Goal: Information Seeking & Learning: Learn about a topic

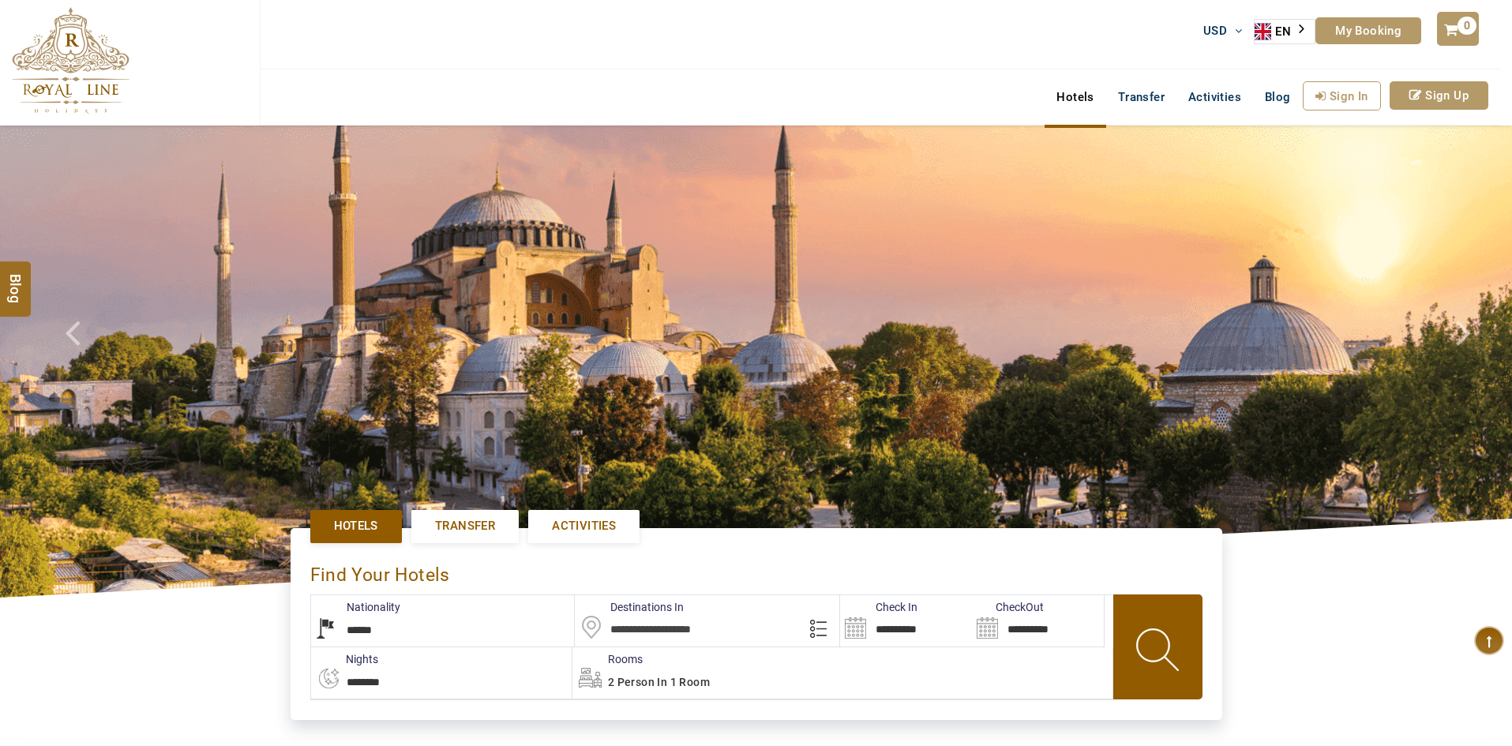
select select "******"
type input "**********"
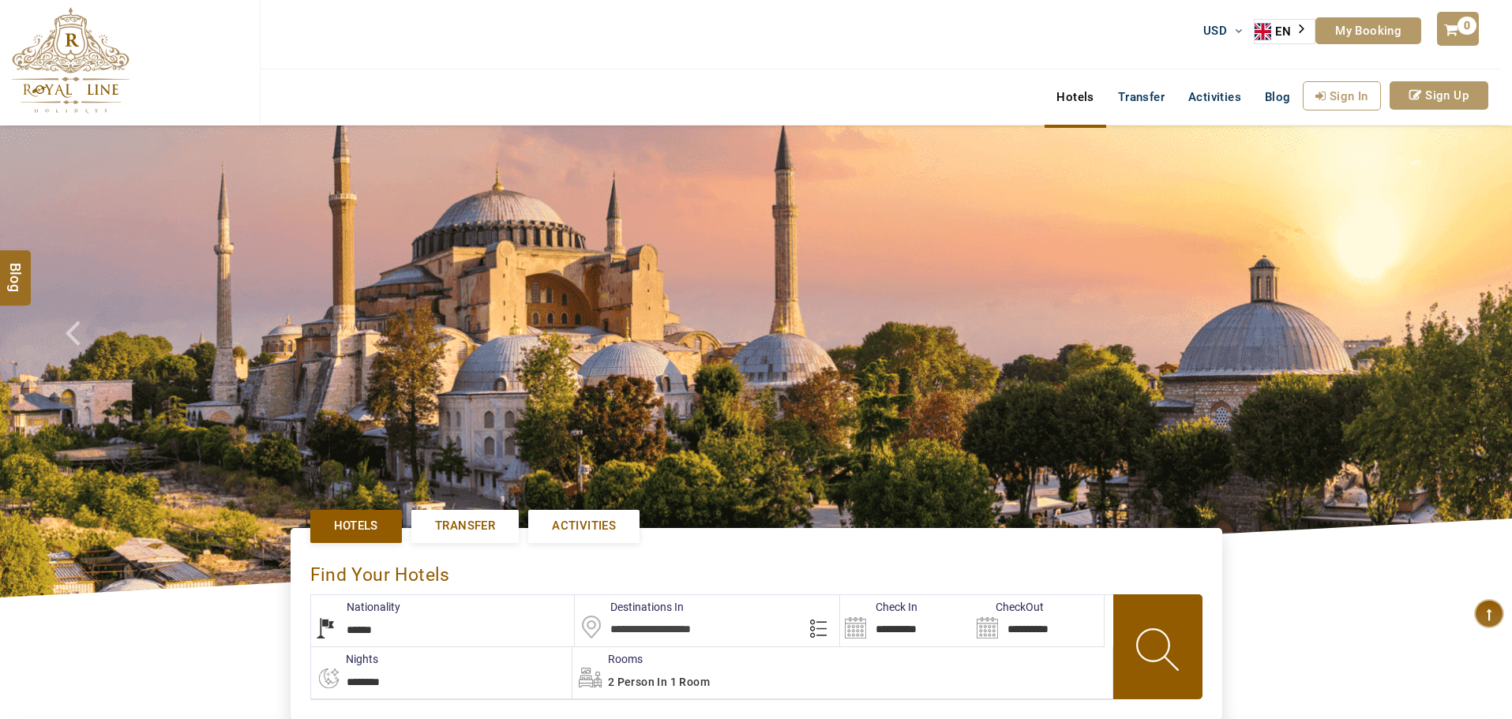
select select "******"
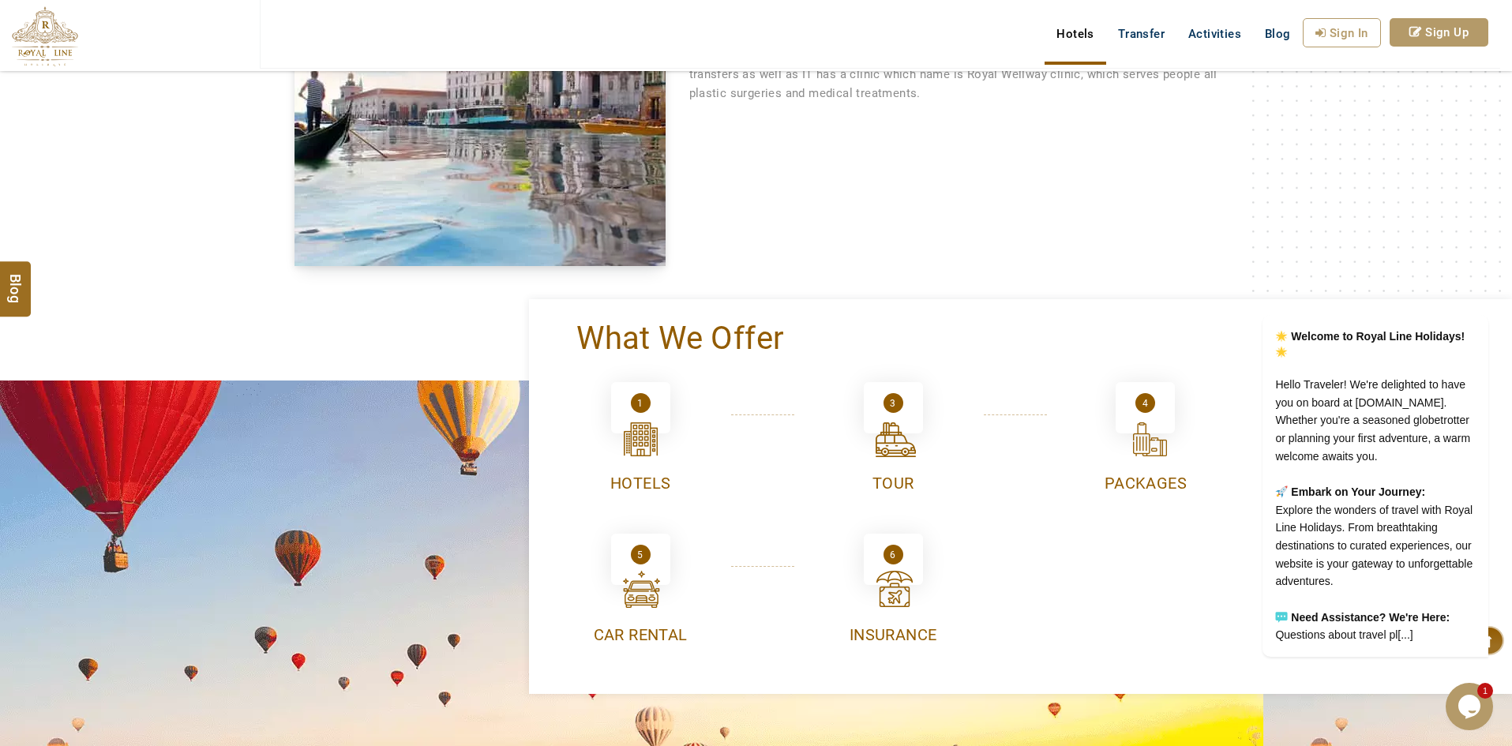
scroll to position [632, 0]
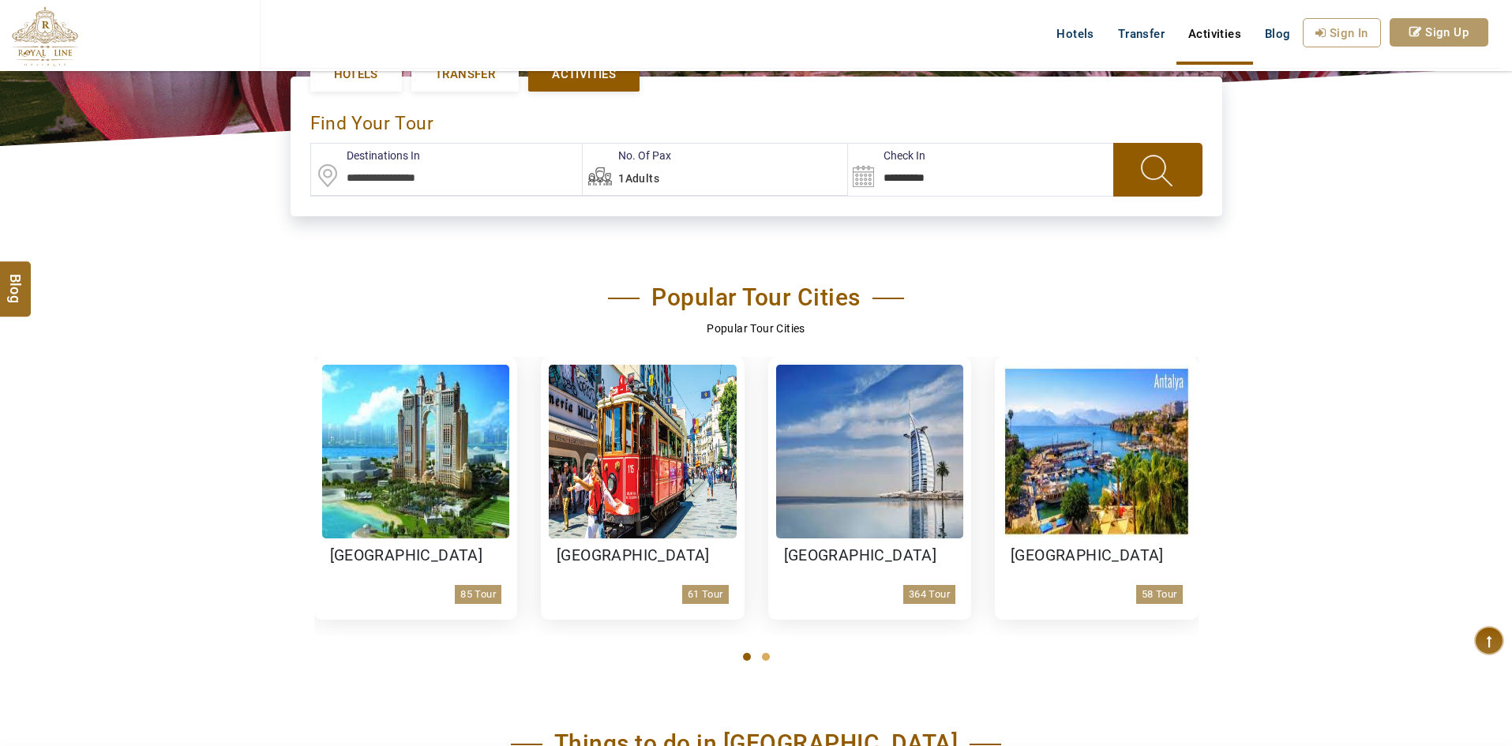
scroll to position [711, 0]
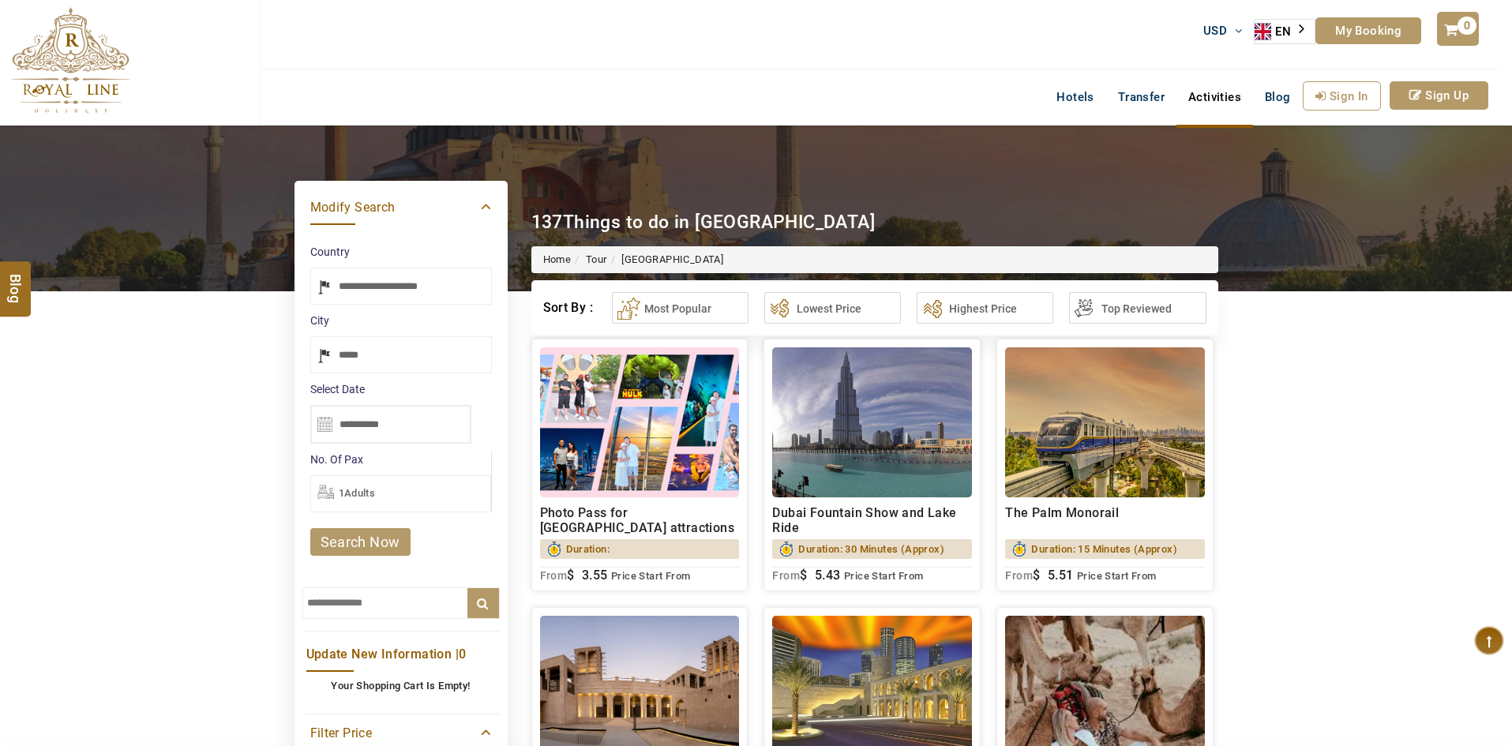
select select "*****"
select select "******"
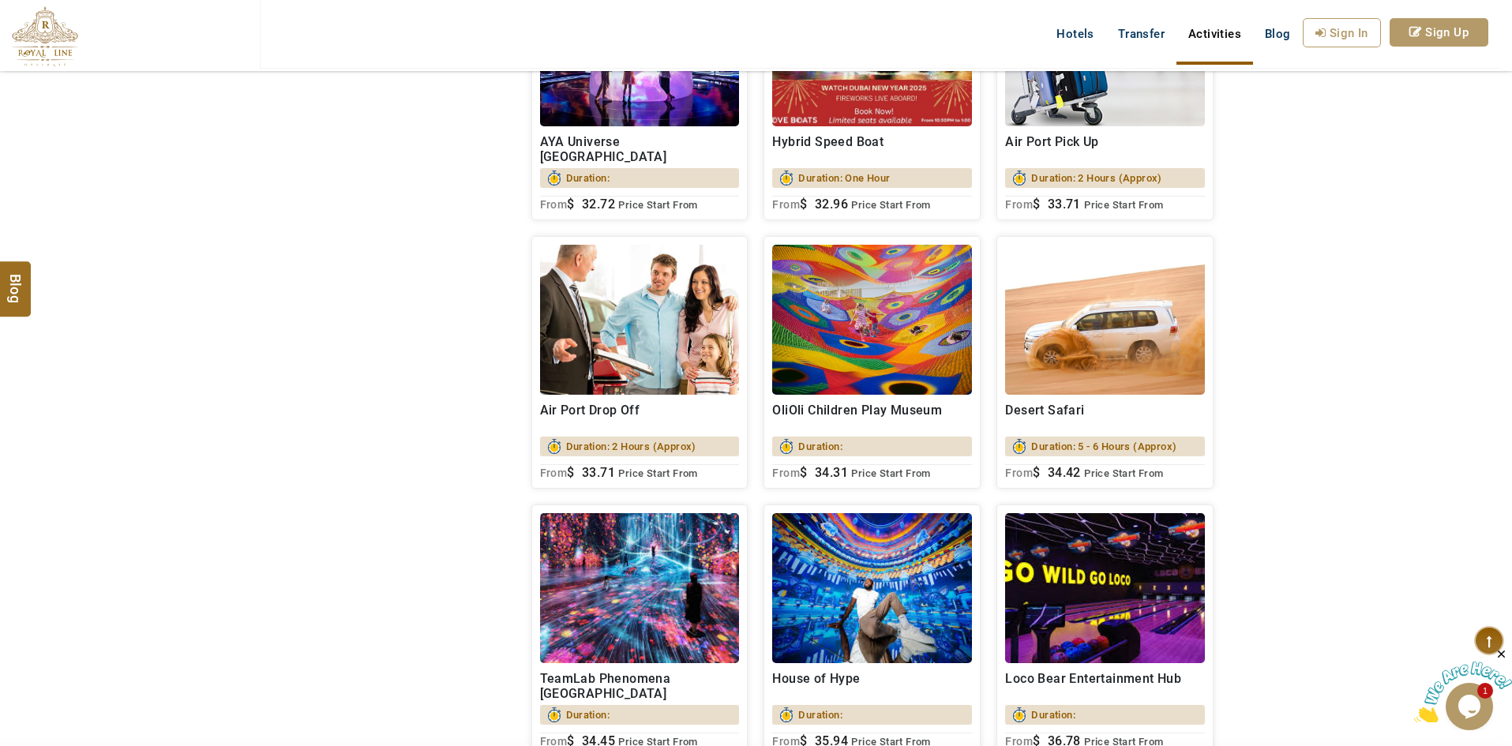
scroll to position [4158, 0]
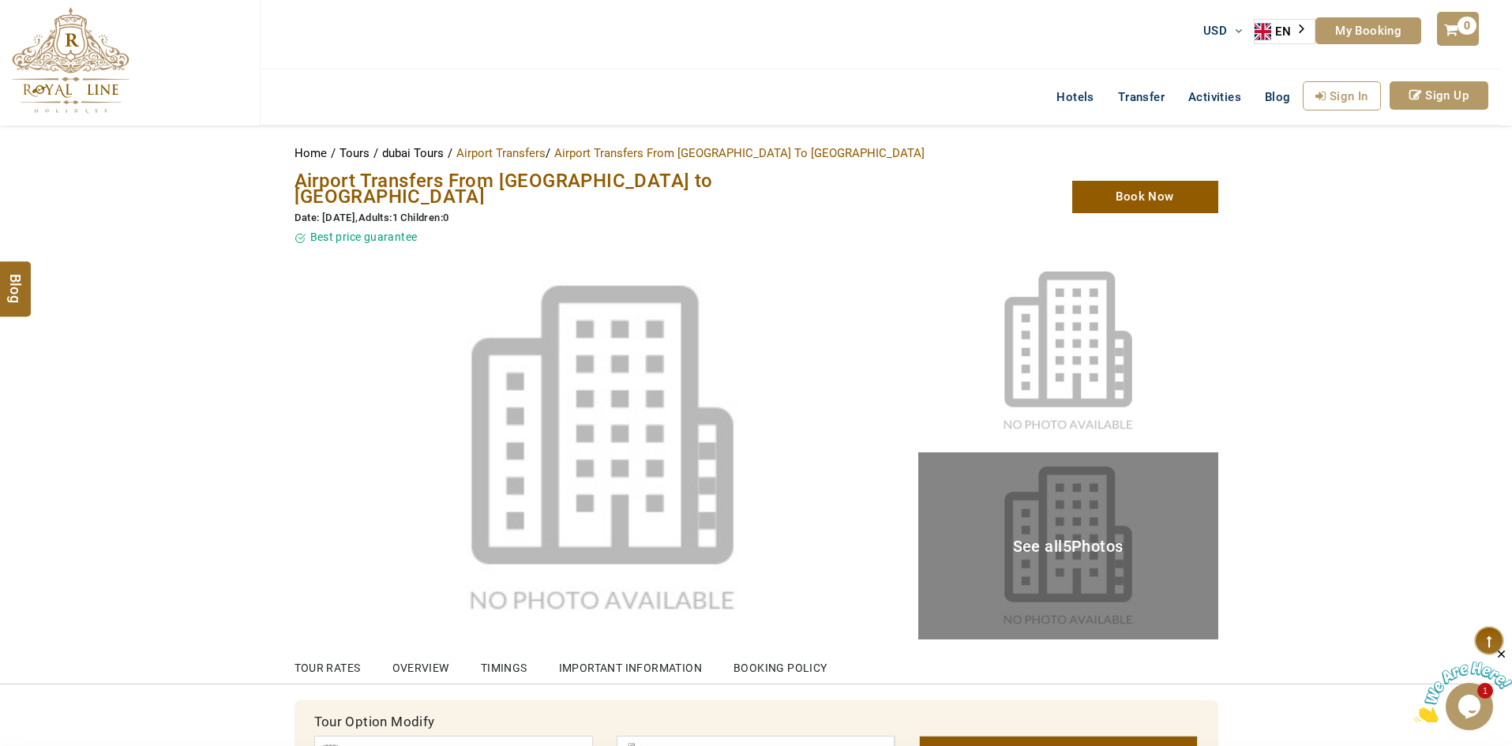
click at [477, 178] on span "Airport Transfers From [GEOGRAPHIC_DATA] to [GEOGRAPHIC_DATA]" at bounding box center [503, 189] width 418 height 38
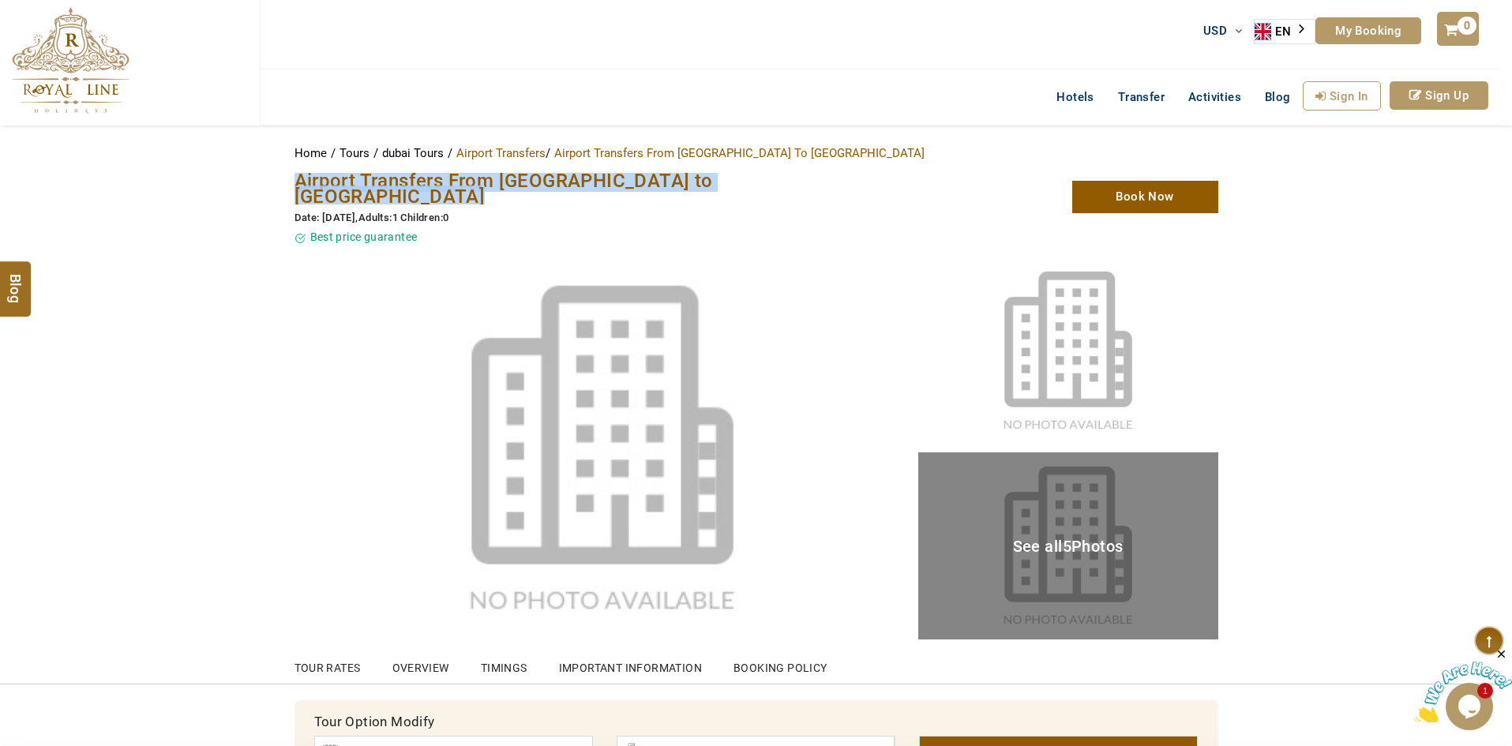
click at [477, 178] on span "Airport Transfers From [GEOGRAPHIC_DATA] to [GEOGRAPHIC_DATA]" at bounding box center [503, 189] width 418 height 38
copy span "Airport Transfers From [GEOGRAPHIC_DATA] to [GEOGRAPHIC_DATA]"
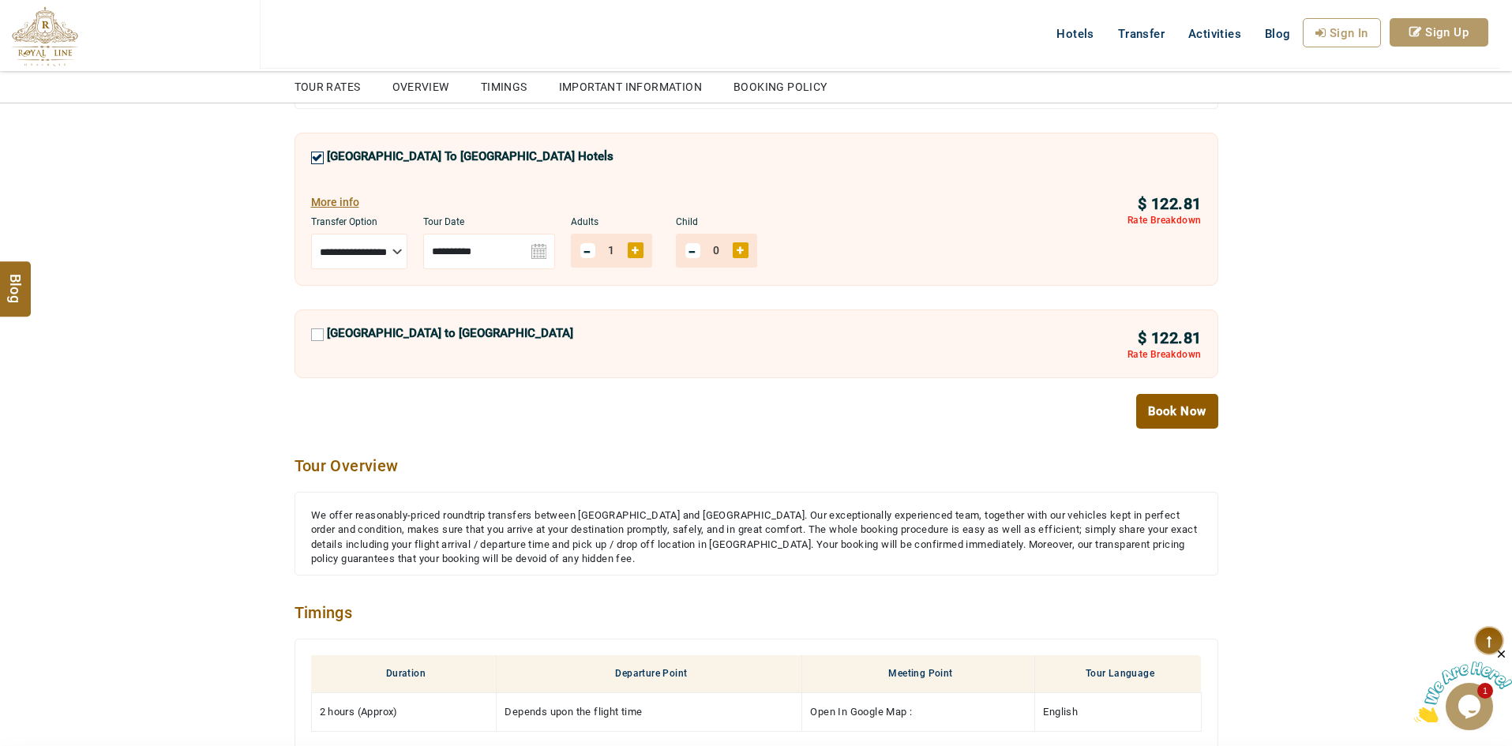
scroll to position [868, 0]
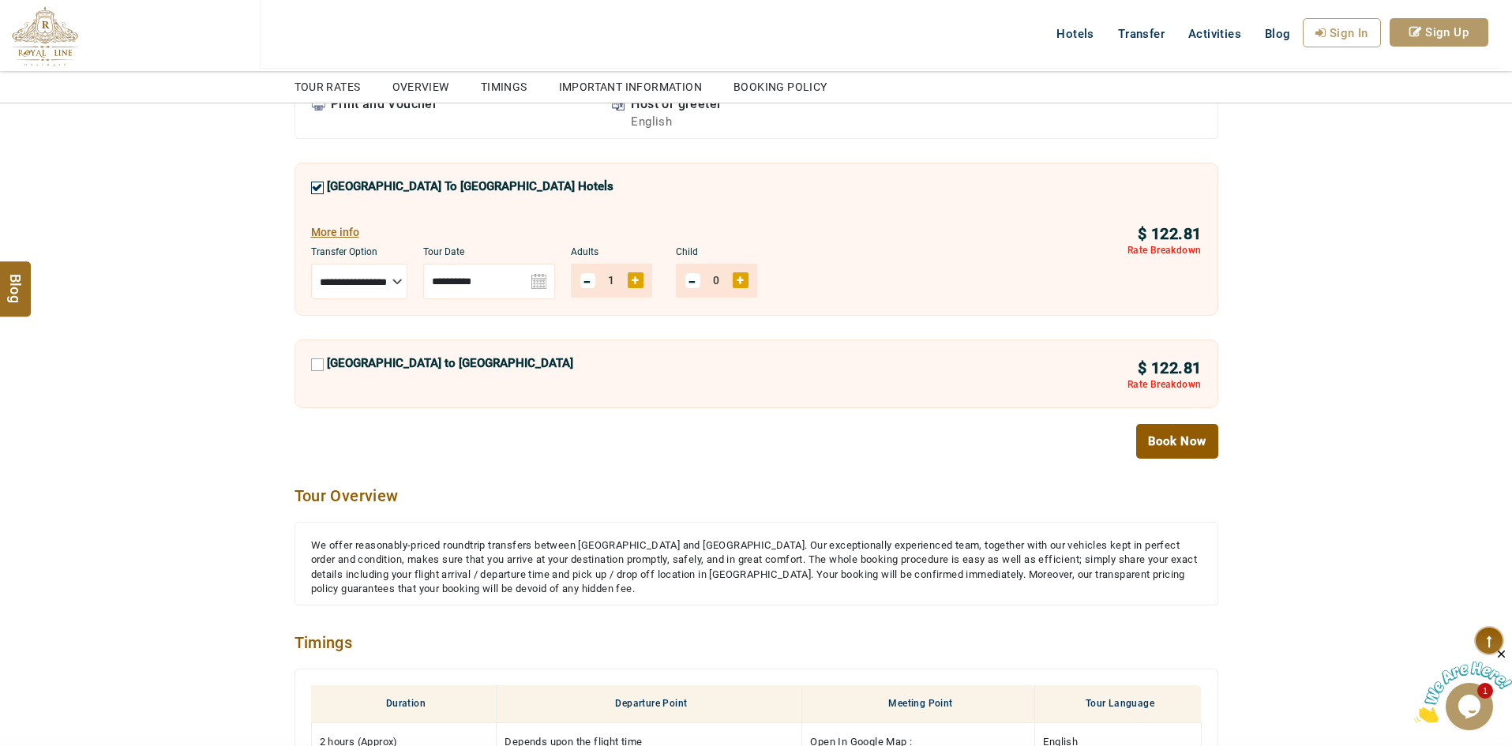
click at [585, 553] on div "We offer reasonably-priced roundtrip transfers between [GEOGRAPHIC_DATA] and [G…" at bounding box center [756, 567] width 891 height 58
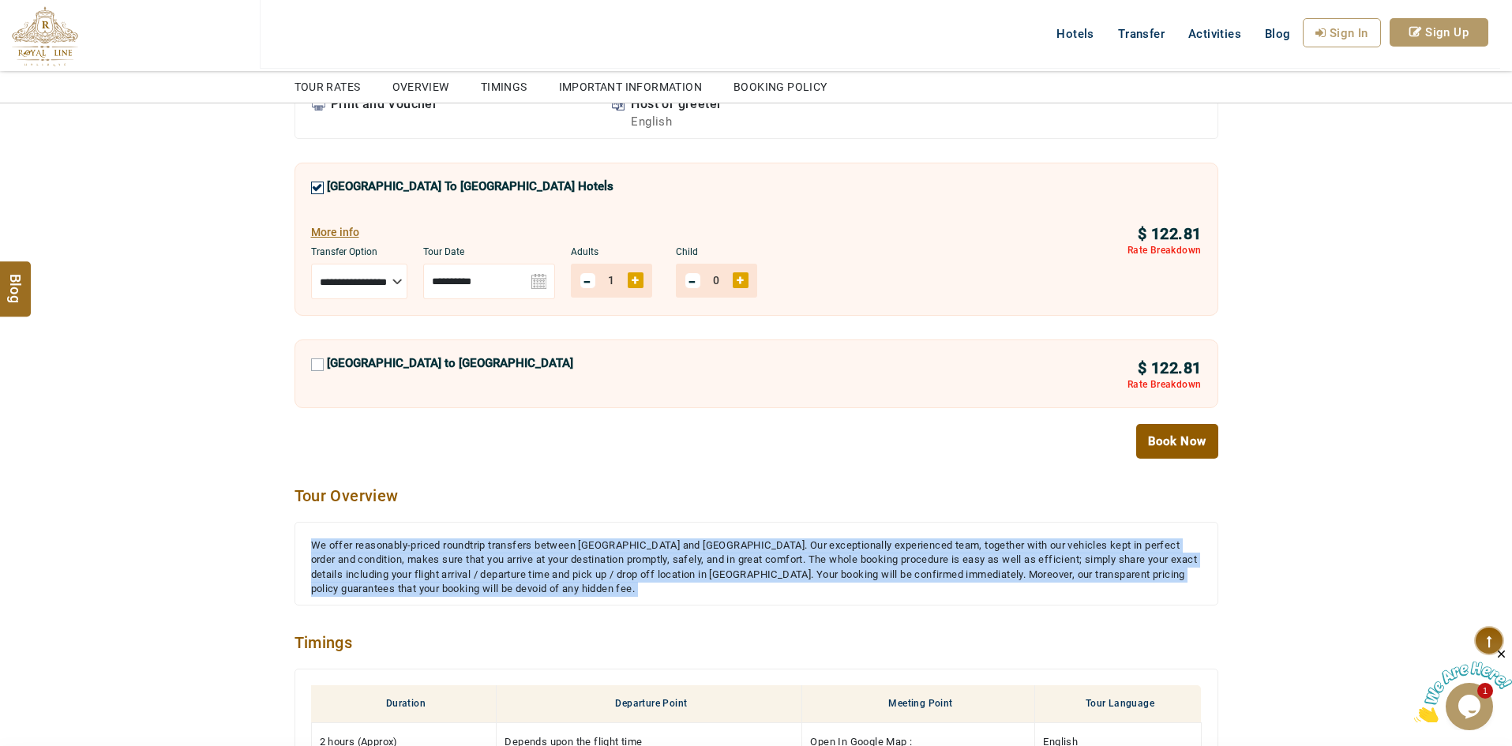
click at [585, 553] on div "We offer reasonably-priced roundtrip transfers between Dubai International Airp…" at bounding box center [756, 567] width 891 height 58
copy div "We offer reasonably-priced roundtrip transfers between Dubai International Airp…"
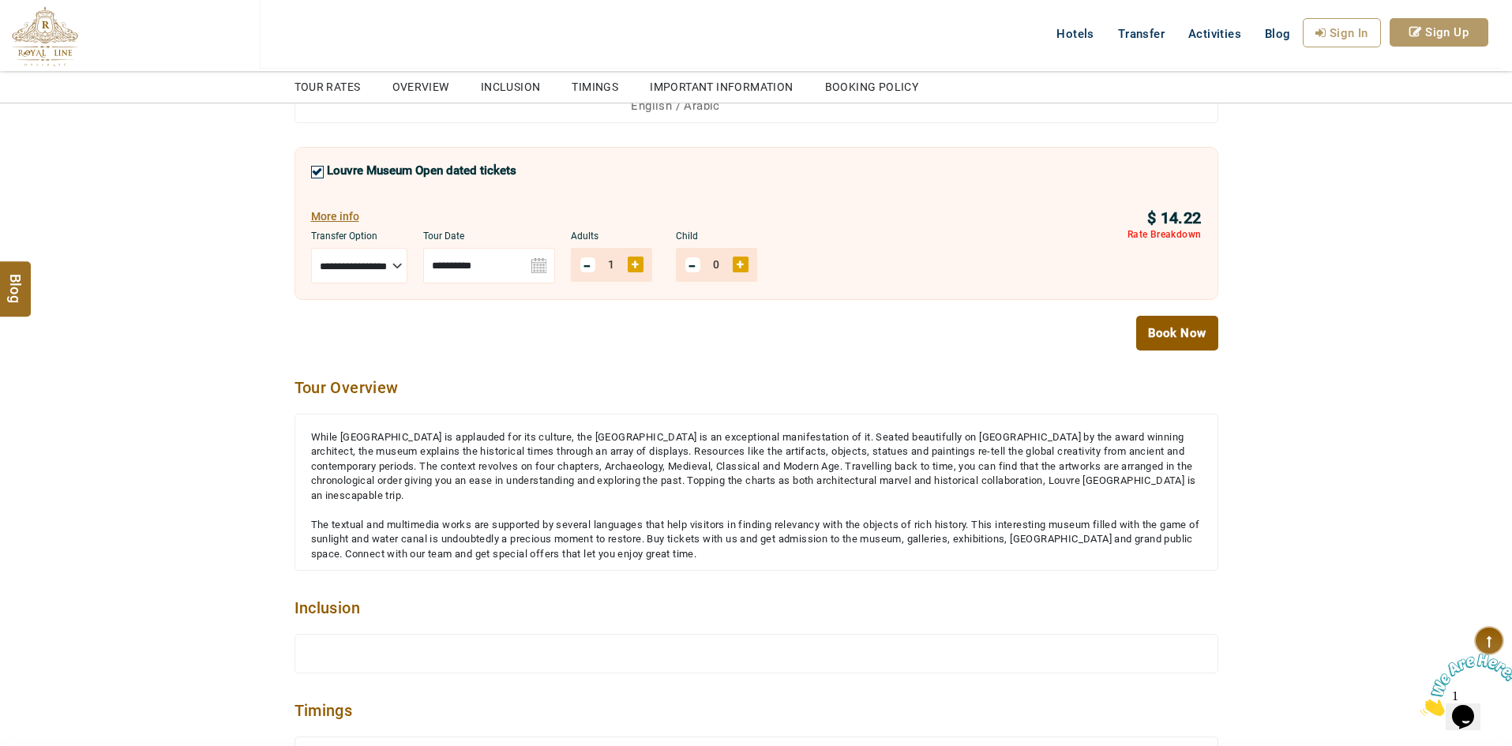
click at [728, 454] on div "While Abu Dhabi is applauded for its culture, the Louvre Museum is an exception…" at bounding box center [756, 466] width 891 height 73
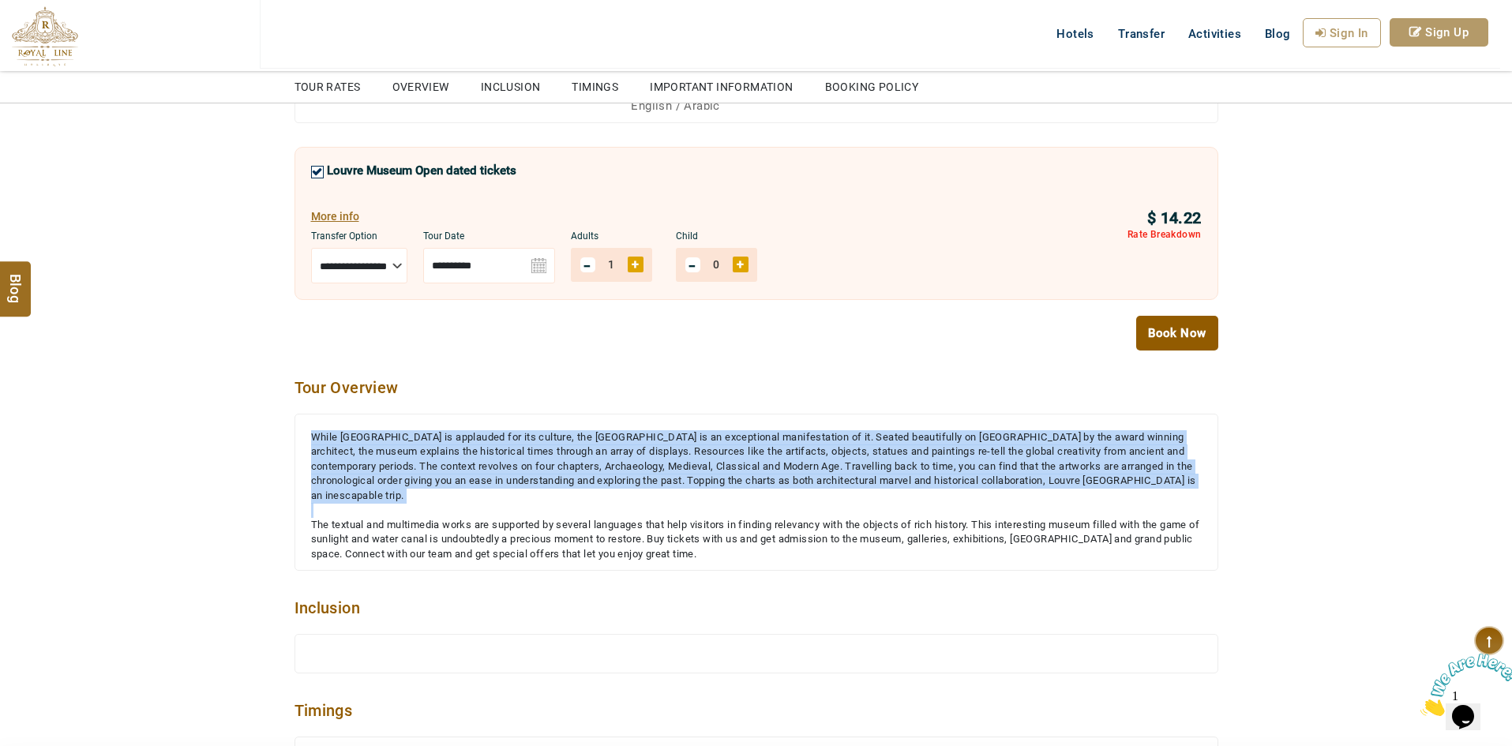
click at [728, 454] on div "While Abu Dhabi is applauded for its culture, the Louvre Museum is an exception…" at bounding box center [756, 466] width 891 height 73
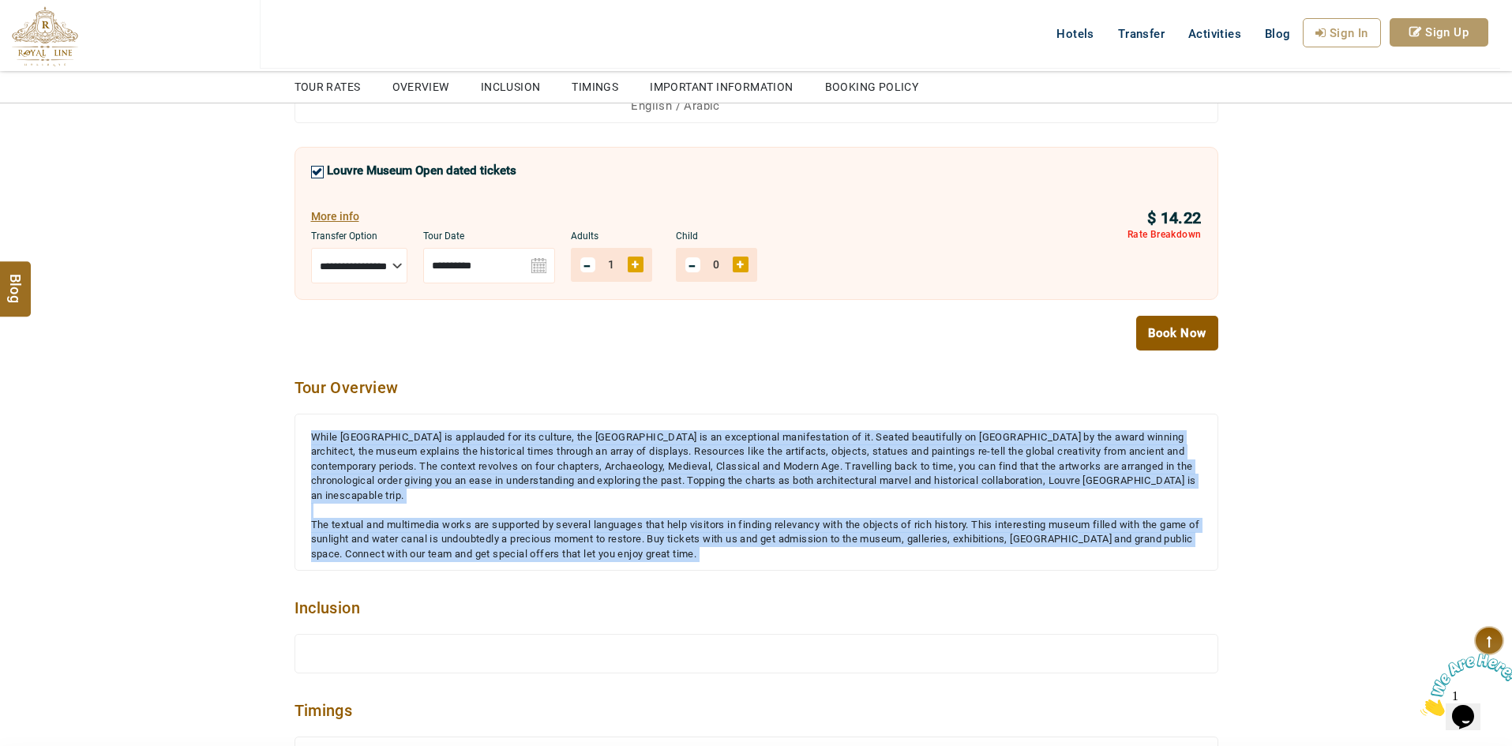
click at [743, 537] on div "The textual and multimedia works are supported by several languages that help v…" at bounding box center [756, 540] width 891 height 44
copy div "While Abu Dhabi is applauded for its culture, the Louvre Museum is an exception…"
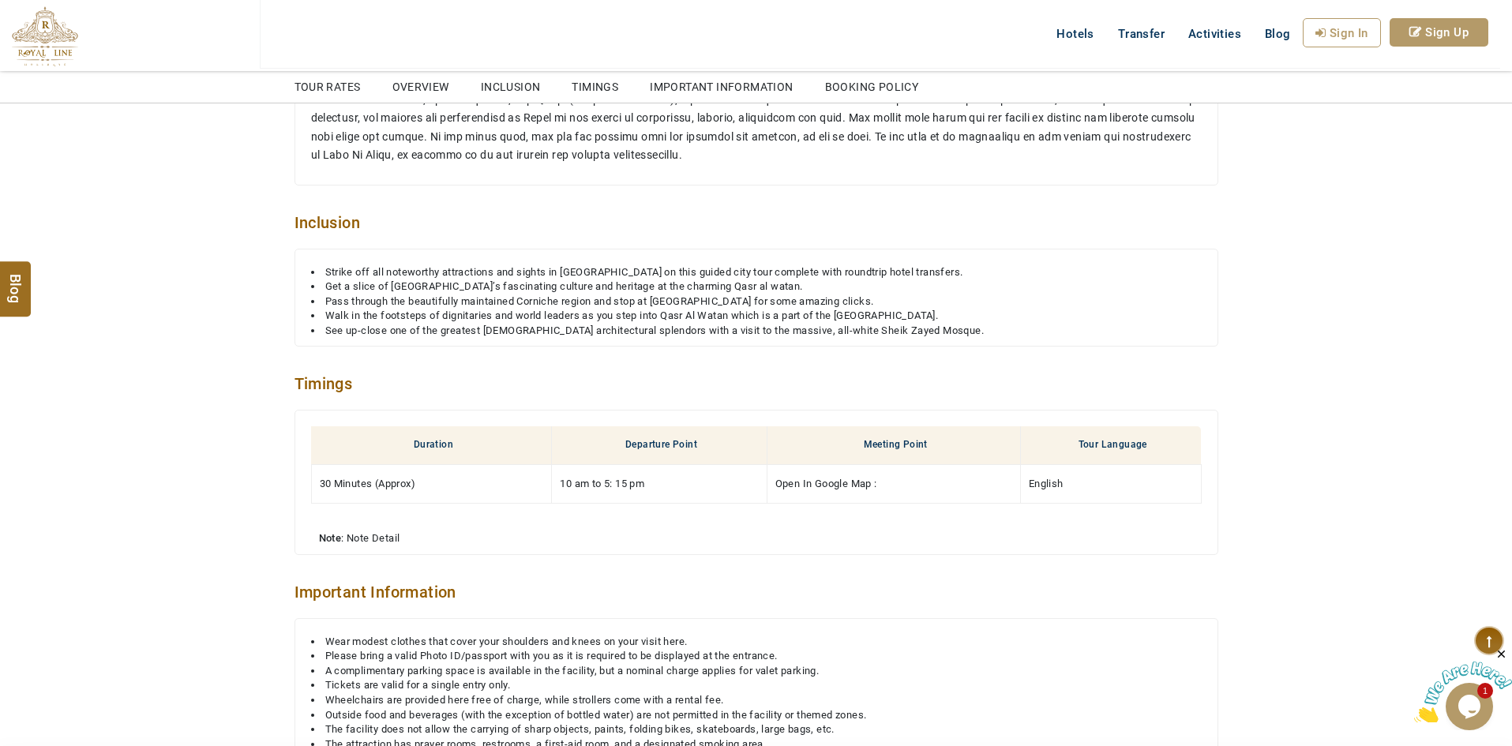
scroll to position [1026, 0]
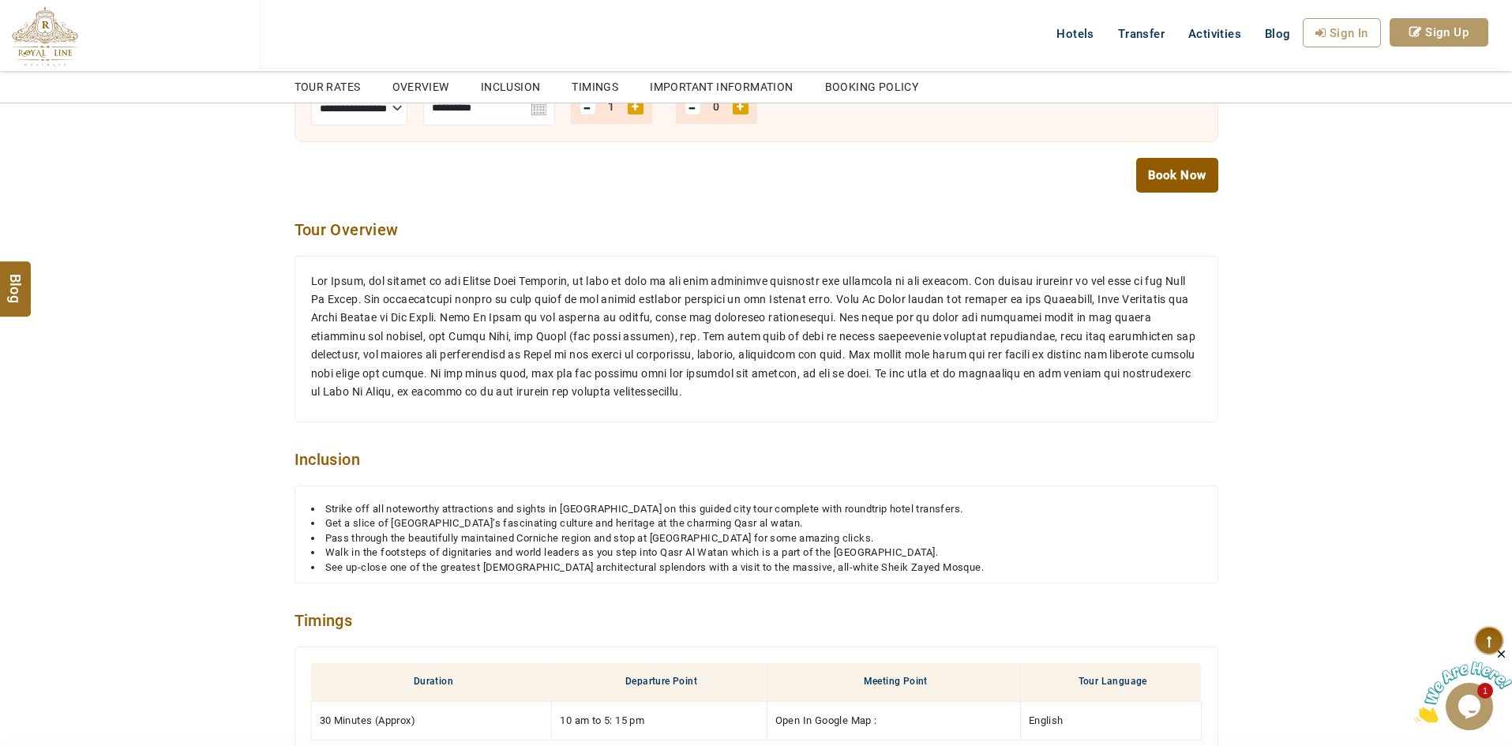
click at [639, 346] on p at bounding box center [756, 336] width 891 height 129
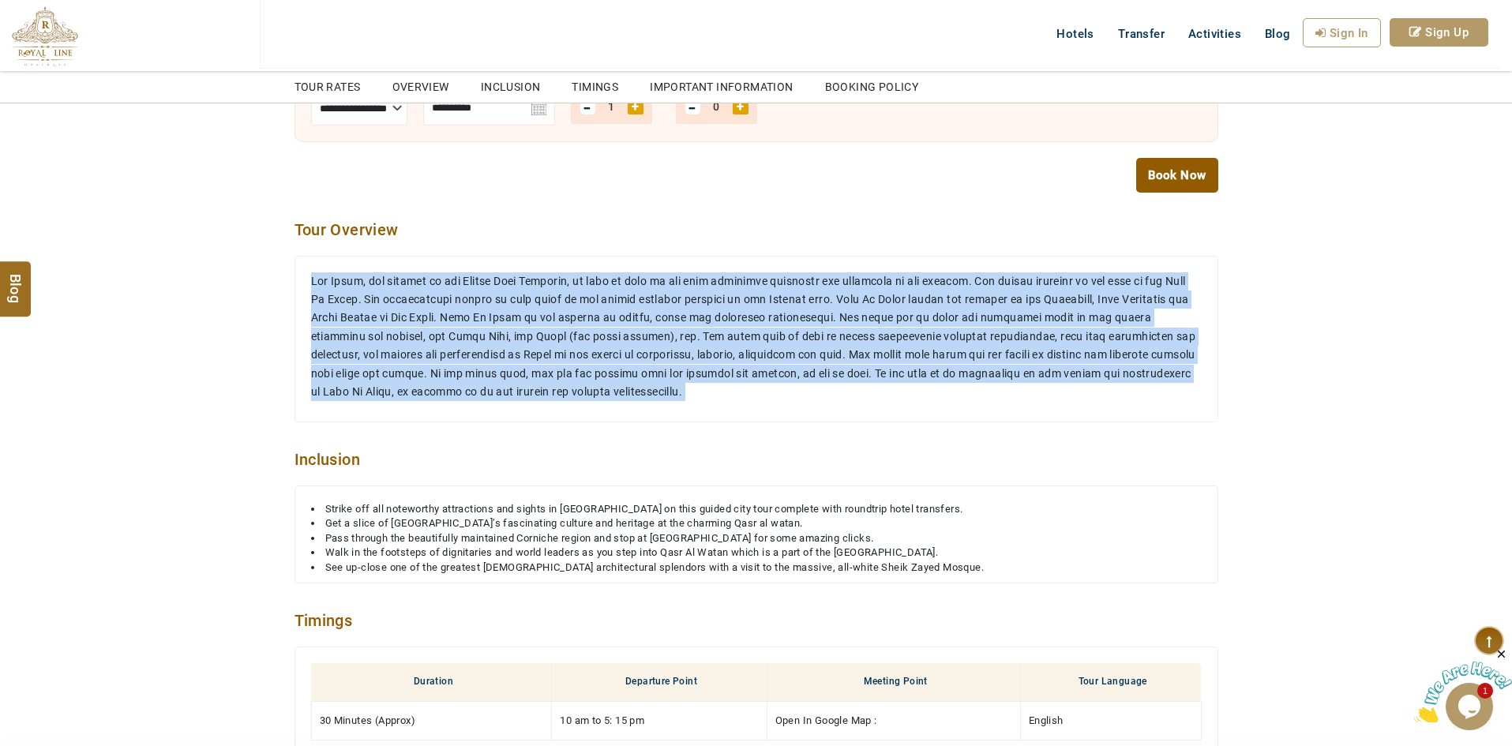
click at [639, 346] on p at bounding box center [756, 336] width 891 height 129
copy p "[GEOGRAPHIC_DATA], the capital of the [GEOGRAPHIC_DATA], is home to some of the…"
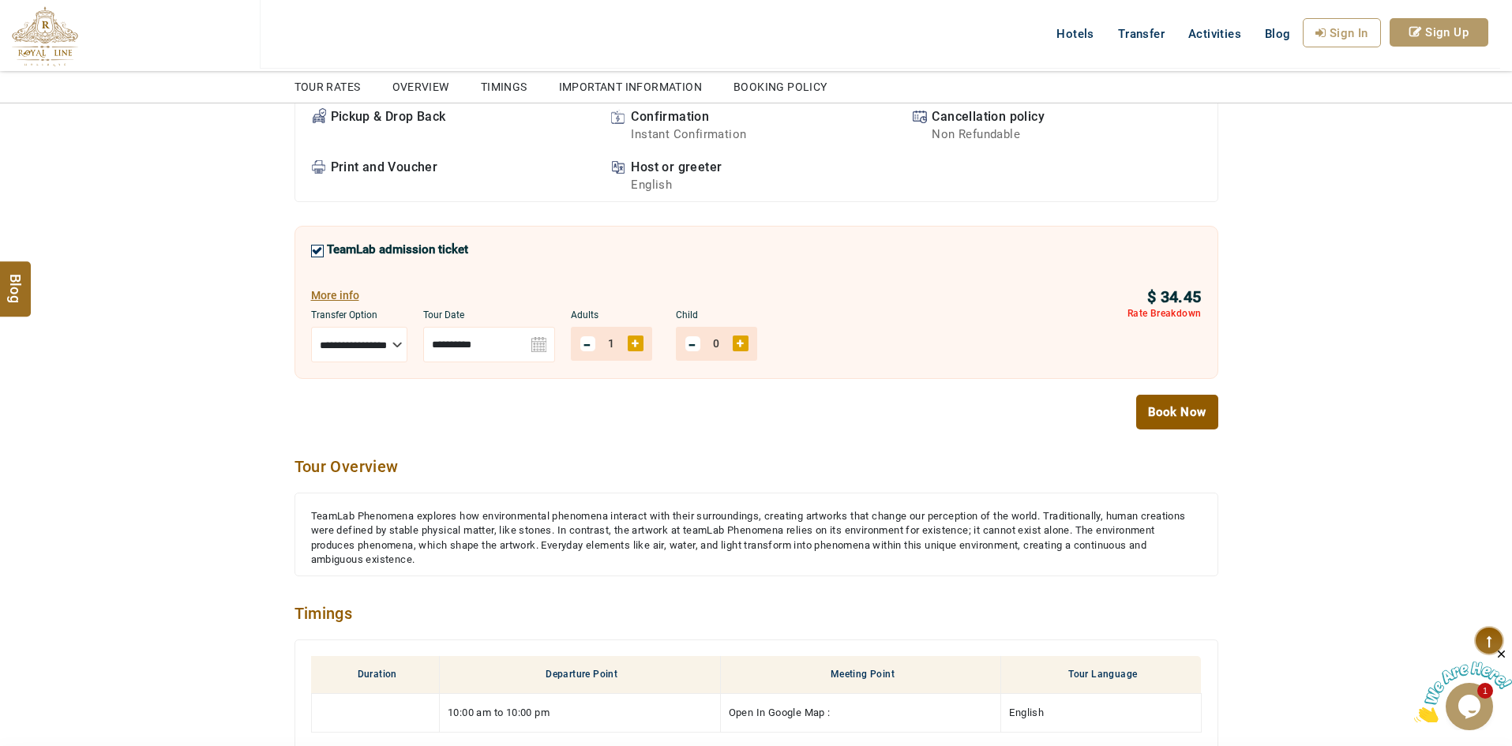
scroll to position [1105, 0]
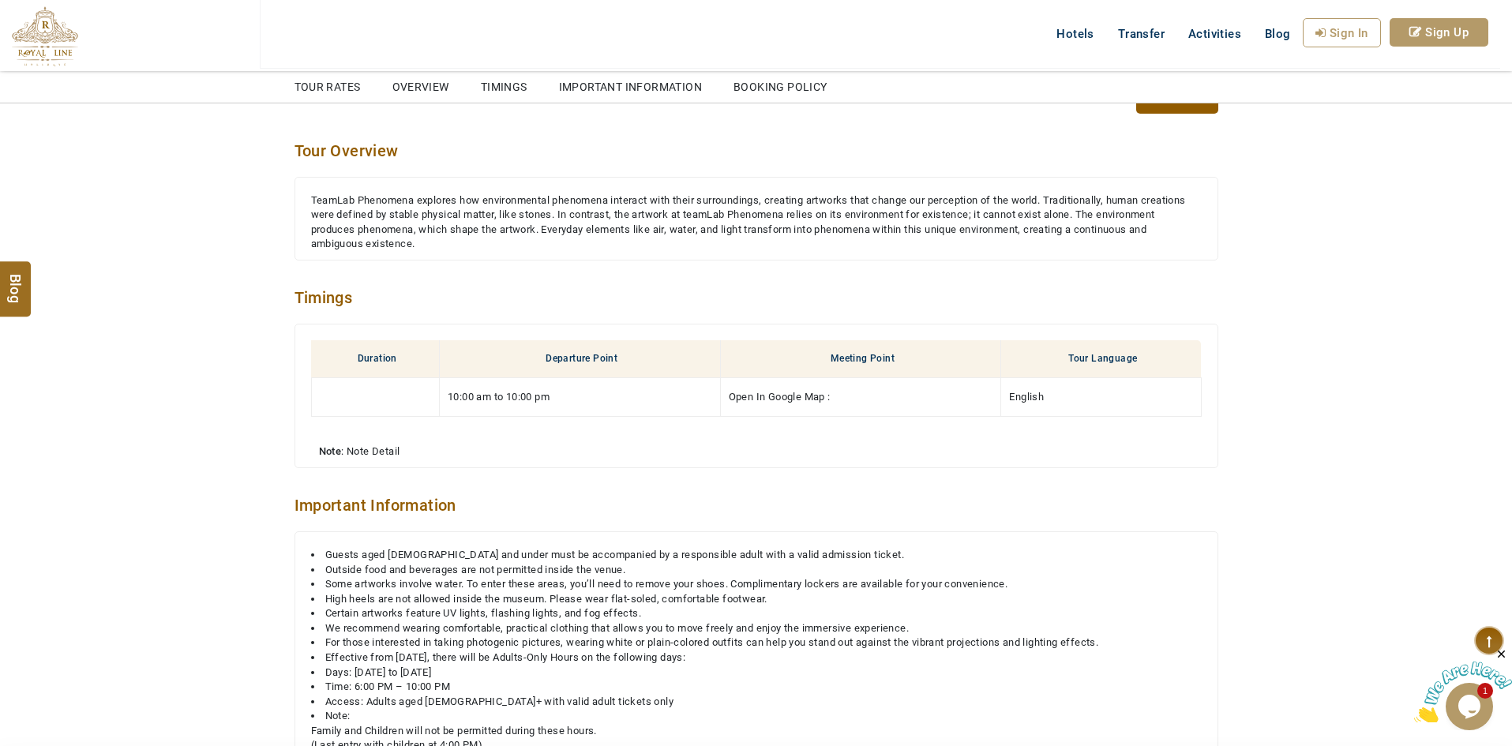
click at [688, 219] on div "TeamLab Phenomena explores how environmental phenomena interact with their surr…" at bounding box center [756, 222] width 891 height 58
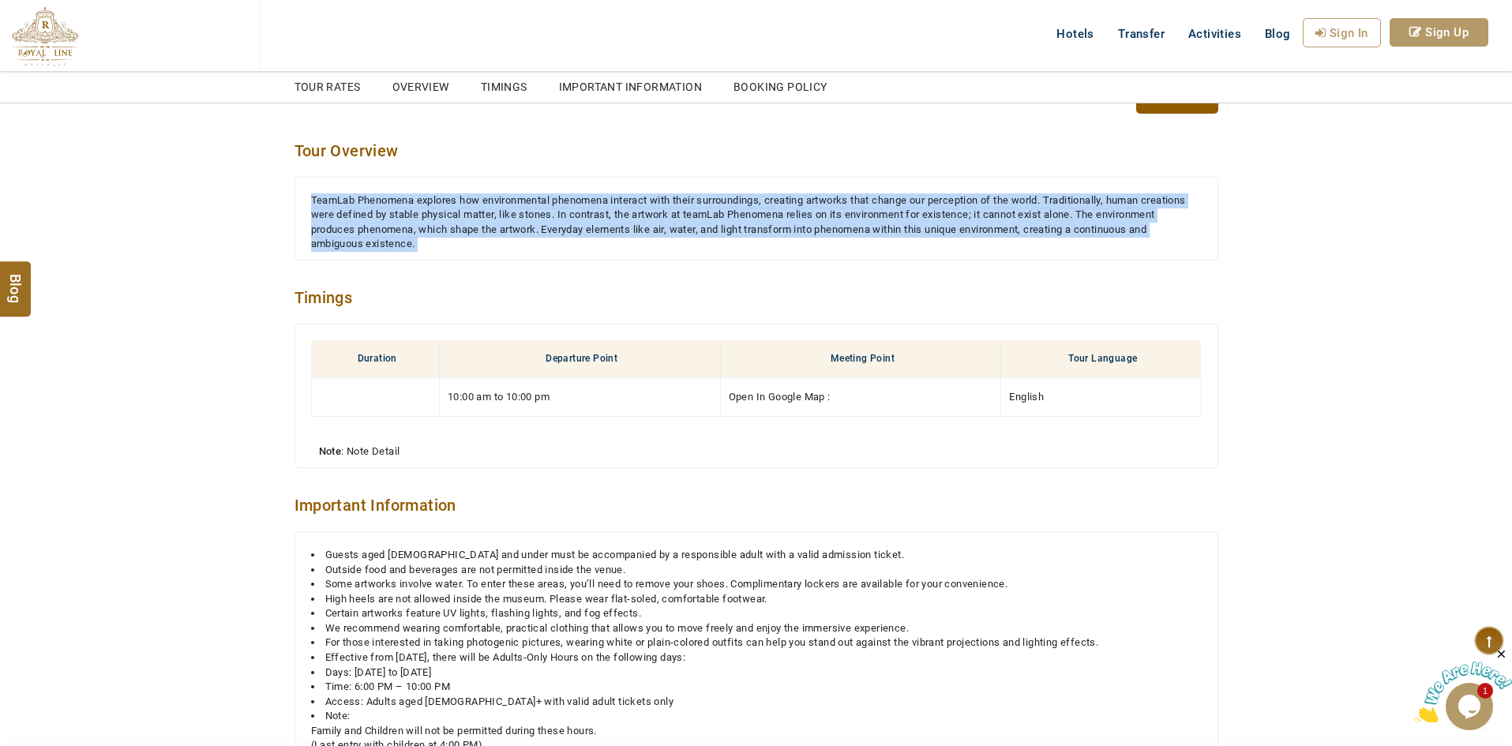
click at [688, 219] on div "TeamLab Phenomena explores how environmental phenomena interact with their surr…" at bounding box center [756, 222] width 891 height 58
copy div "TeamLab Phenomena explores how environmental phenomena interact with their surr…"
